Goal: Task Accomplishment & Management: Manage account settings

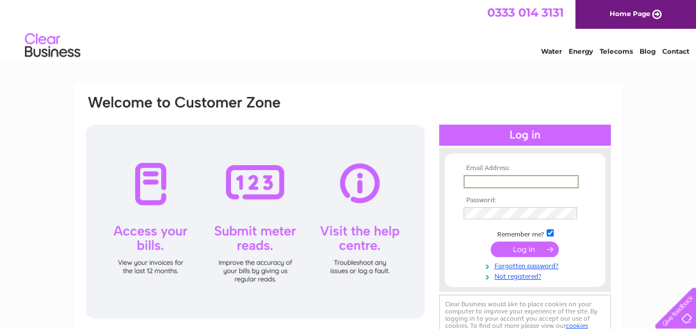
click at [519, 182] on input "text" at bounding box center [520, 181] width 115 height 13
type input "carl.fower@hotmail.co.uk"
click at [523, 245] on input "submit" at bounding box center [524, 247] width 68 height 15
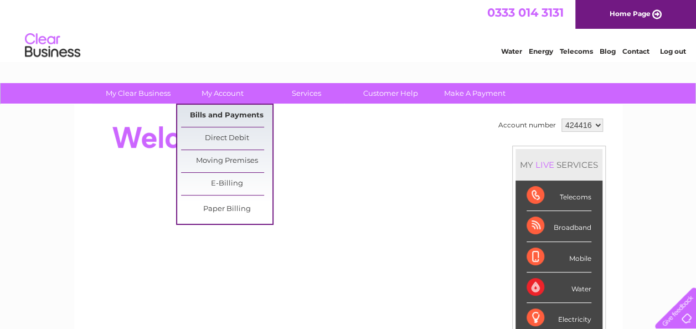
click at [227, 115] on link "Bills and Payments" at bounding box center [226, 116] width 91 height 22
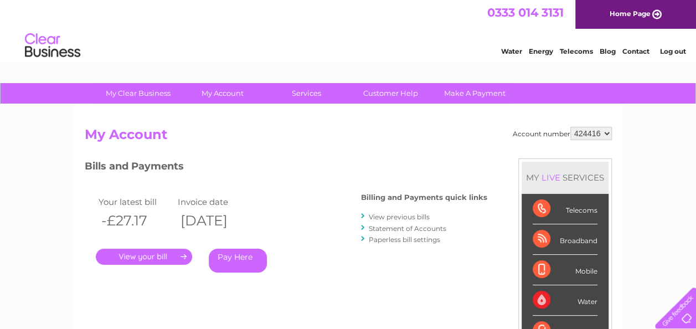
click at [180, 251] on link "." at bounding box center [144, 257] width 96 height 16
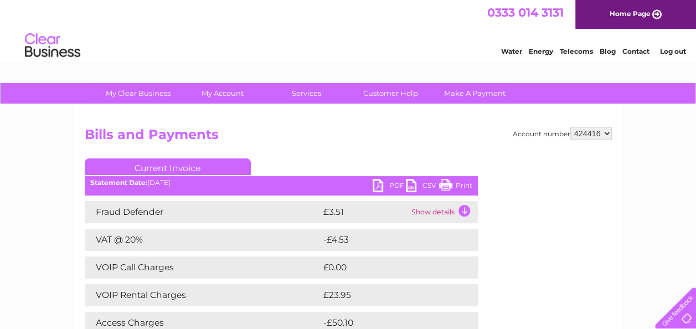
click at [454, 187] on link "Print" at bounding box center [455, 187] width 33 height 16
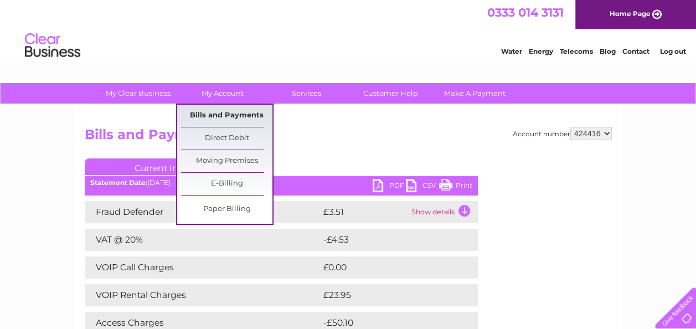
click at [254, 113] on link "Bills and Payments" at bounding box center [226, 116] width 91 height 22
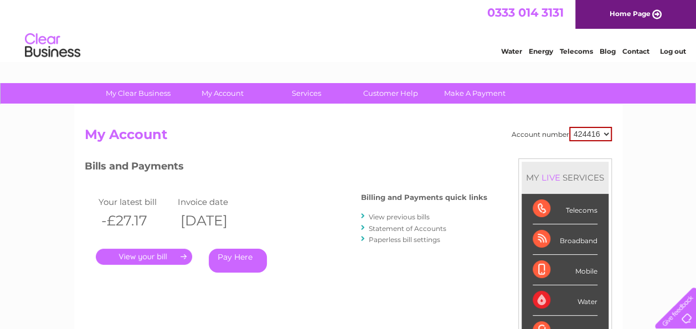
click at [412, 217] on link "View previous bills" at bounding box center [399, 217] width 61 height 8
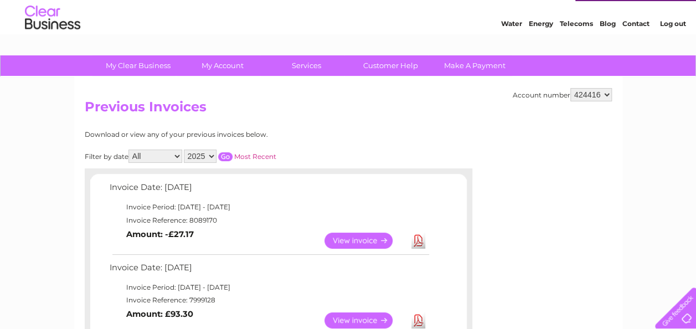
scroll to position [22, 0]
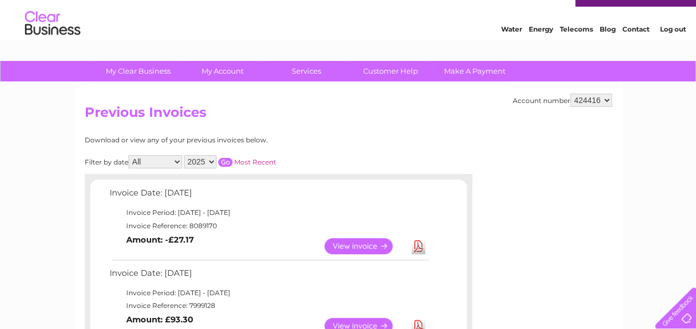
click at [676, 26] on link "Log out" at bounding box center [672, 29] width 26 height 8
